Goal: Information Seeking & Learning: Find specific fact

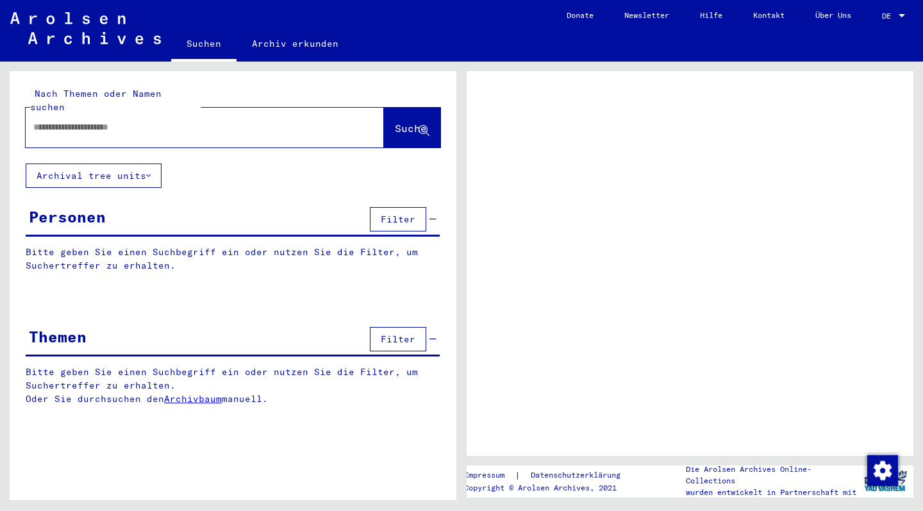
click at [69, 121] on input "text" at bounding box center [193, 127] width 320 height 13
type input "********"
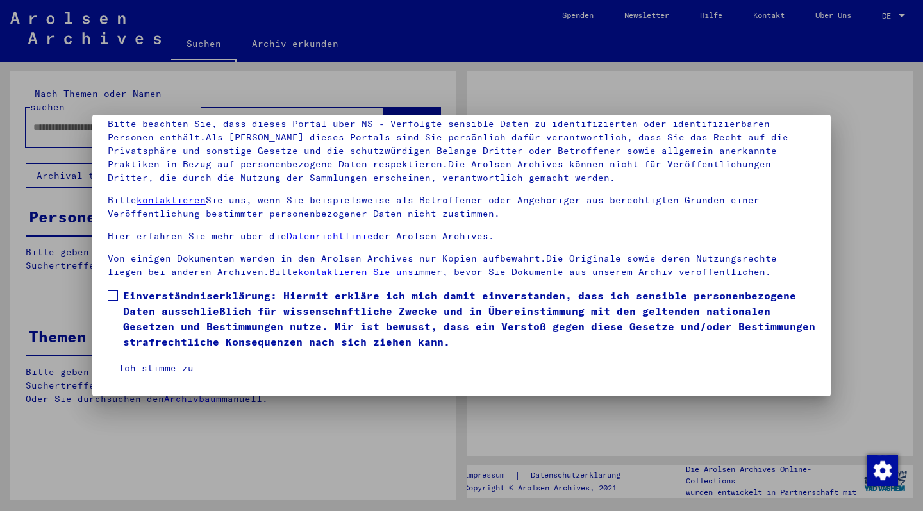
scroll to position [91, 0]
click at [108, 298] on span at bounding box center [113, 295] width 10 height 10
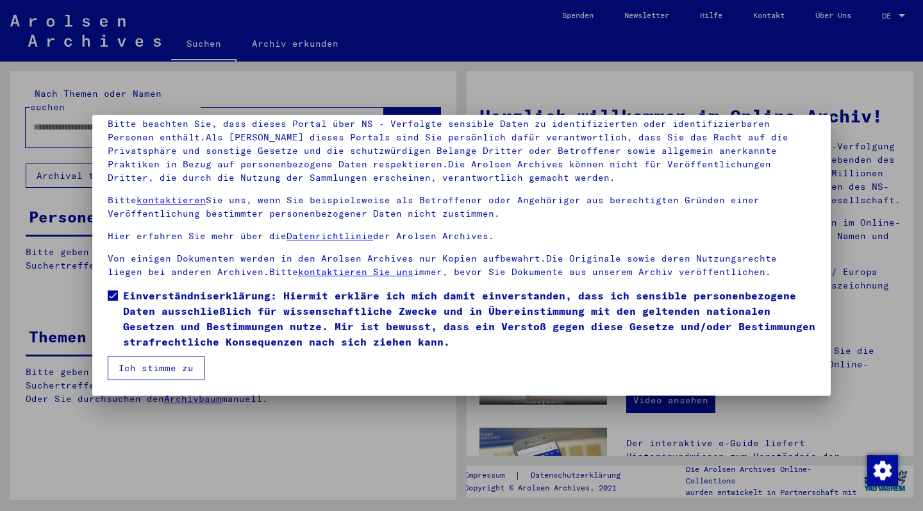
click at [147, 371] on button "Ich stimme zu" at bounding box center [156, 368] width 97 height 24
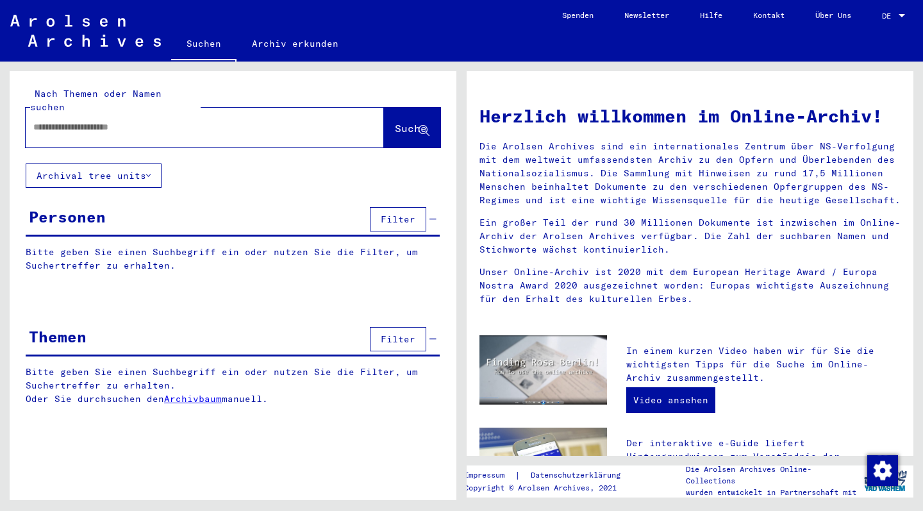
click at [278, 121] on input "text" at bounding box center [189, 127] width 312 height 13
type input "********"
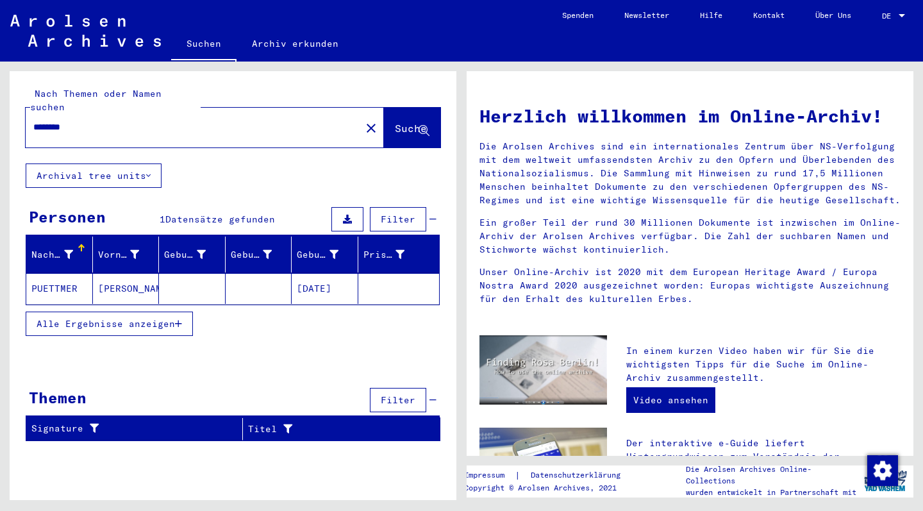
click at [117, 279] on mat-cell "[PERSON_NAME]" at bounding box center [126, 288] width 67 height 31
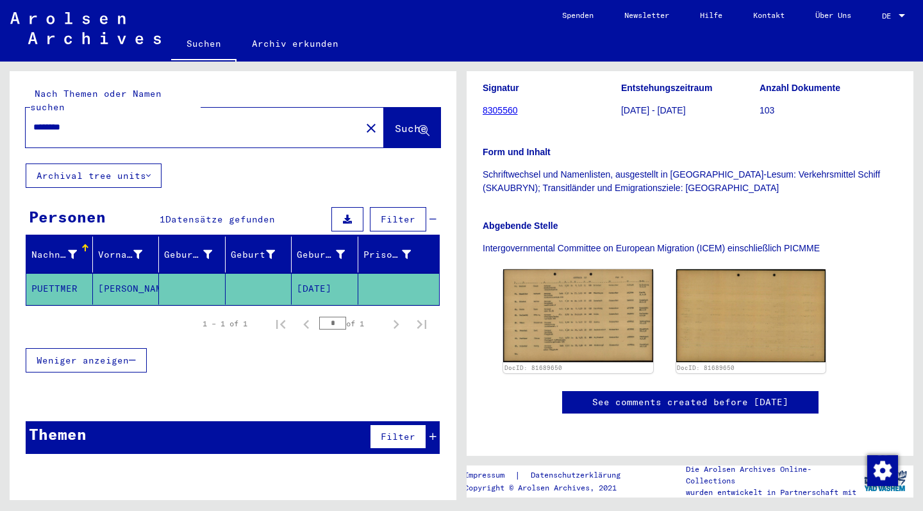
scroll to position [417, 0]
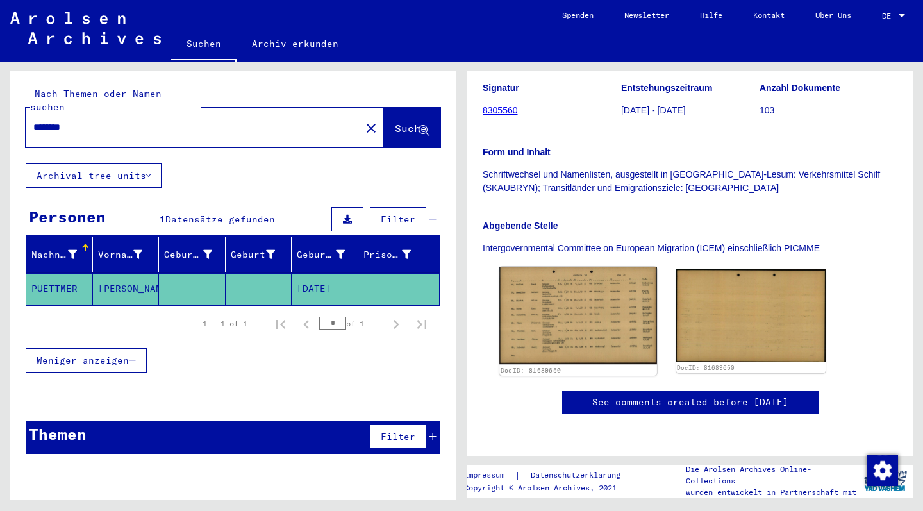
click at [575, 267] on img at bounding box center [578, 315] width 157 height 97
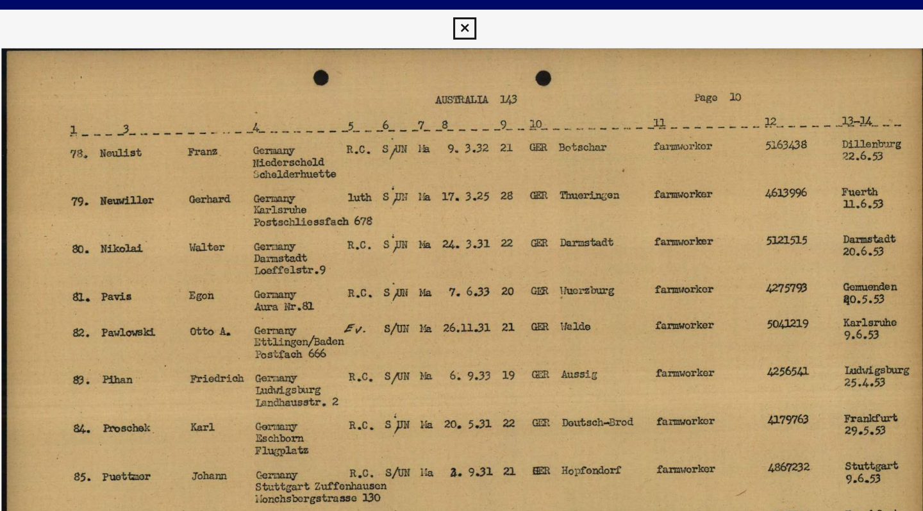
scroll to position [0, 0]
